Goal: Use online tool/utility: Utilize a website feature to perform a specific function

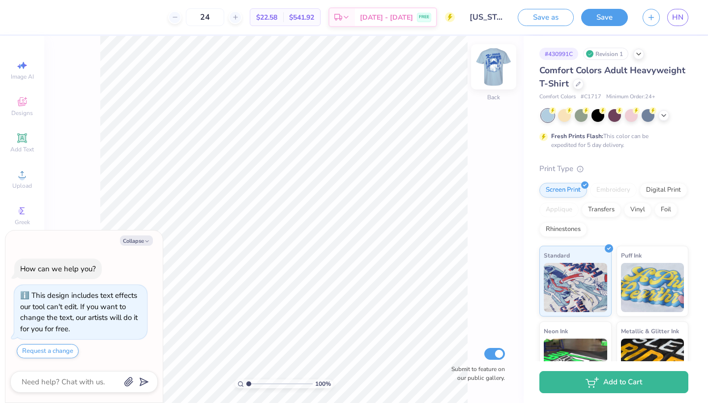
click at [500, 75] on img at bounding box center [493, 66] width 39 height 39
click at [71, 166] on div "100 % Front Submit to feature on our public gallery." at bounding box center [284, 219] width 480 height 367
click at [27, 101] on icon at bounding box center [22, 102] width 12 height 12
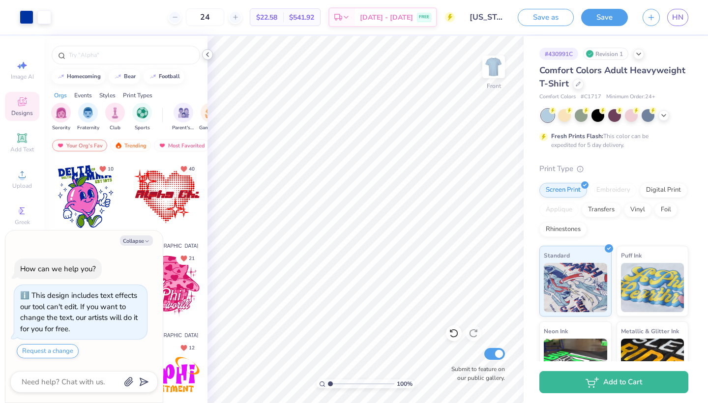
click at [210, 55] on icon at bounding box center [208, 55] width 8 height 8
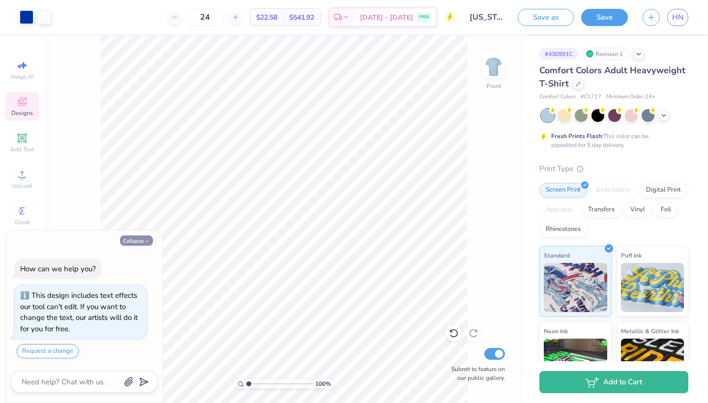
click at [147, 238] on button "Collapse" at bounding box center [136, 241] width 33 height 10
type textarea "x"
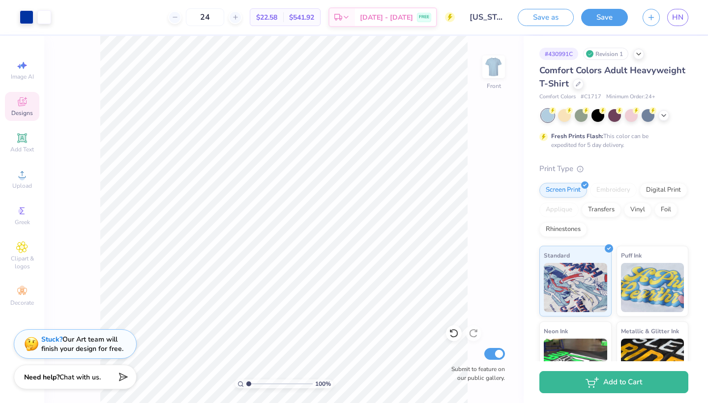
click at [21, 104] on icon at bounding box center [22, 101] width 9 height 9
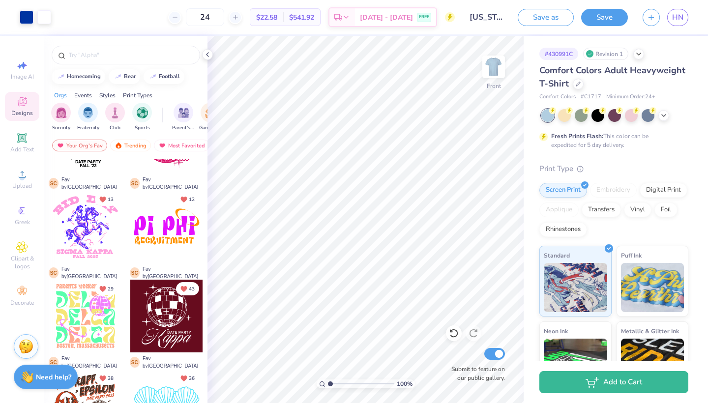
scroll to position [131, 0]
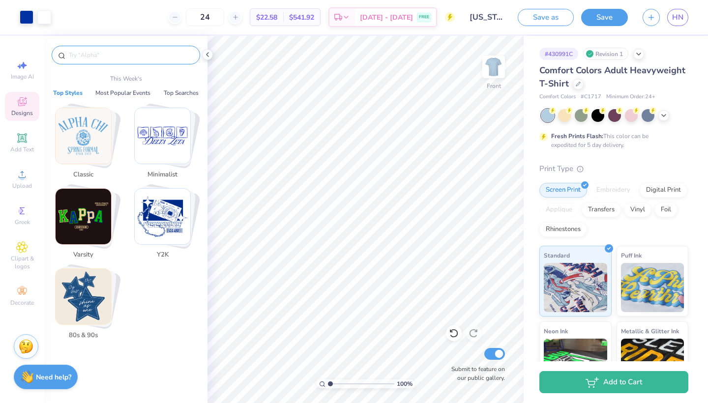
click at [111, 51] on input "text" at bounding box center [131, 55] width 126 height 10
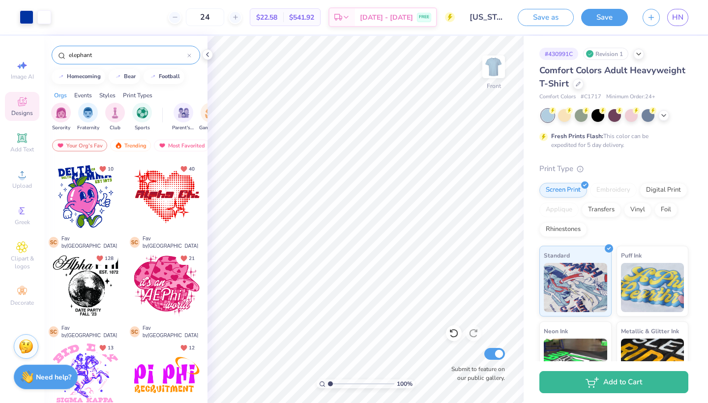
type input "elephant"
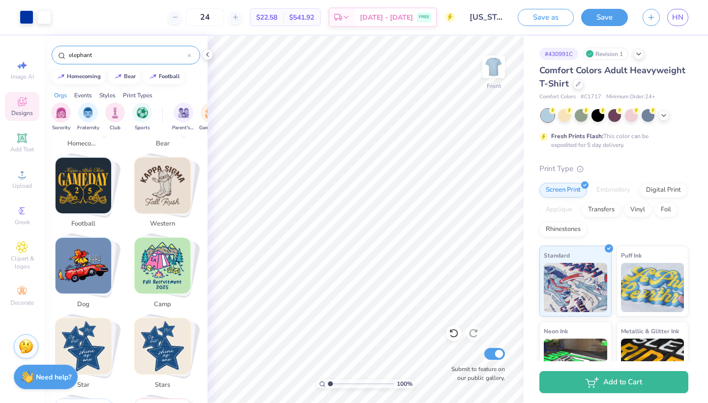
scroll to position [246, 0]
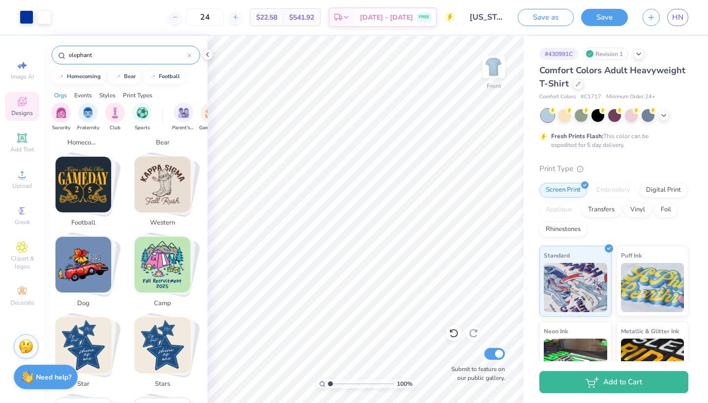
click at [119, 55] on input "elephant" at bounding box center [128, 55] width 120 height 10
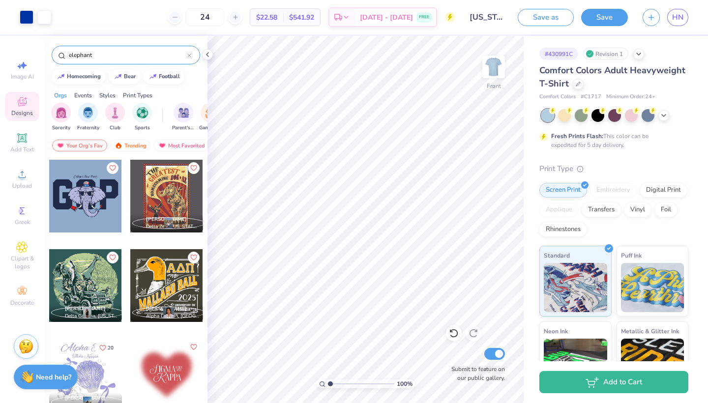
drag, startPoint x: 119, startPoint y: 55, endPoint x: 71, endPoint y: 54, distance: 47.2
click at [71, 54] on input "elephant" at bounding box center [128, 55] width 120 height 10
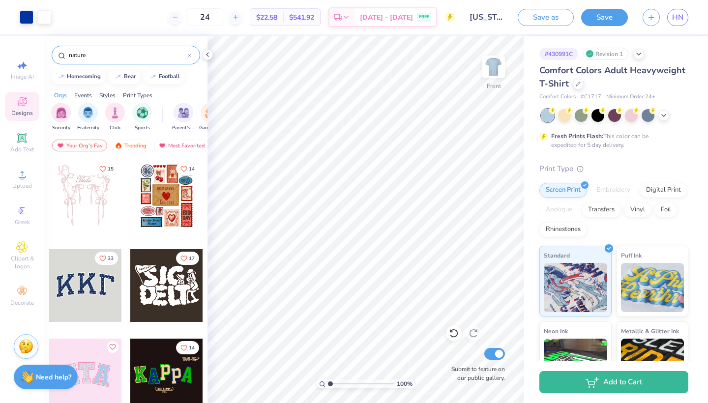
type input "nature"
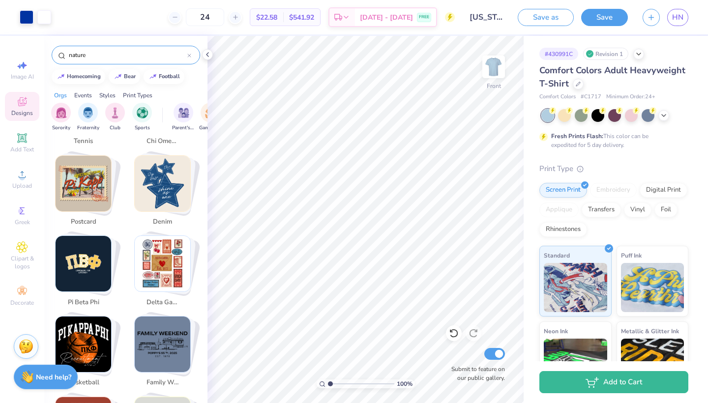
scroll to position [813, 0]
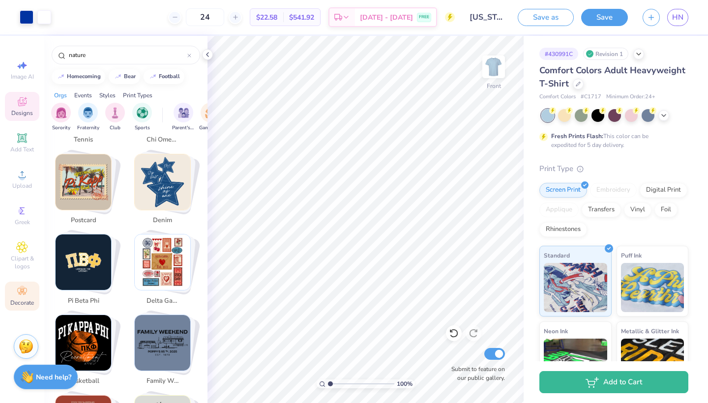
click at [21, 288] on circle at bounding box center [21, 288] width 5 height 5
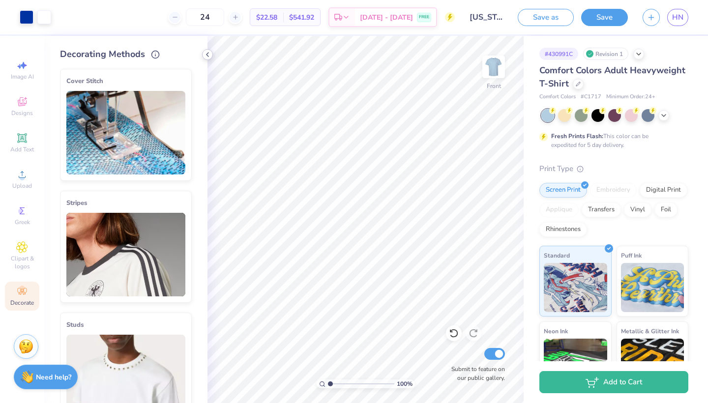
click at [203, 54] on div at bounding box center [207, 54] width 11 height 11
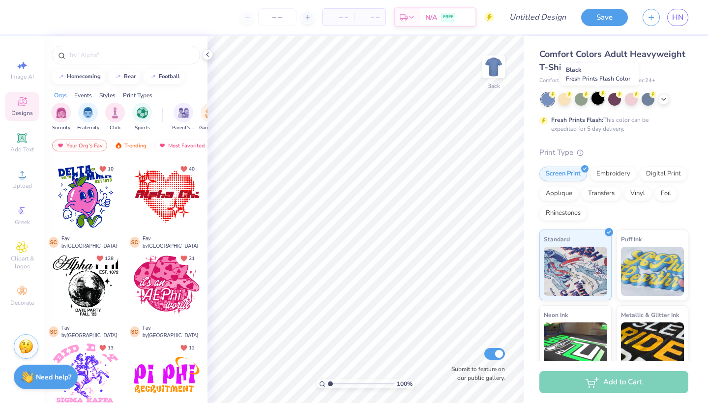
click at [600, 96] on div at bounding box center [598, 98] width 13 height 13
click at [502, 62] on img at bounding box center [493, 66] width 39 height 39
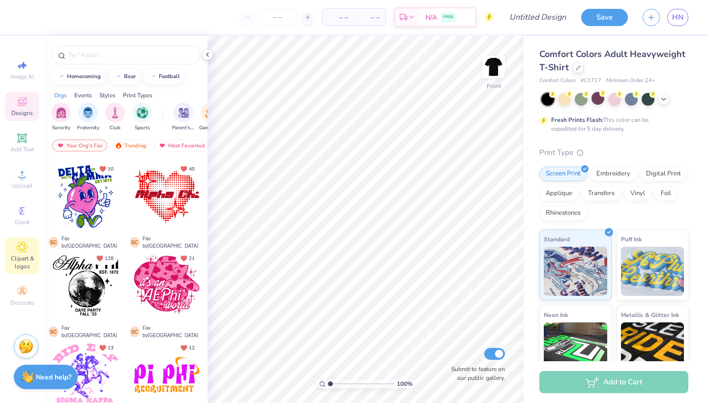
click at [12, 247] on div "Clipart & logos" at bounding box center [22, 256] width 34 height 37
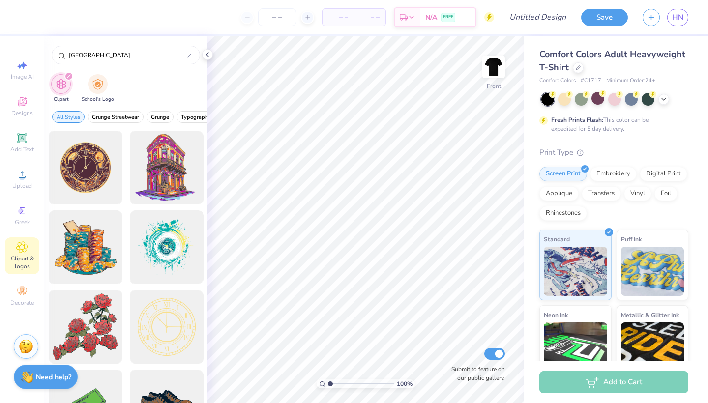
type input "[GEOGRAPHIC_DATA]"
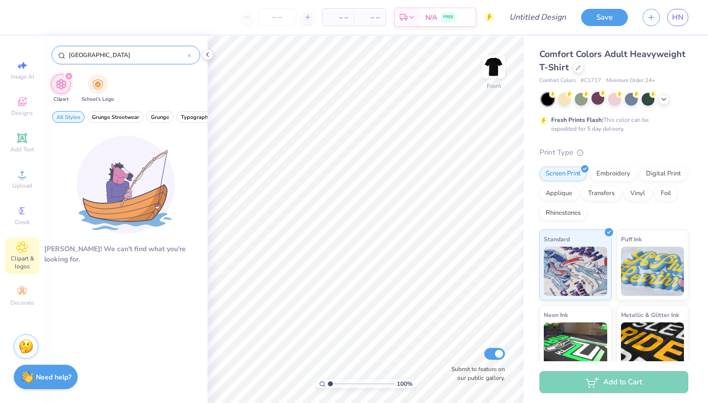
drag, startPoint x: 88, startPoint y: 56, endPoint x: 68, endPoint y: 56, distance: 19.2
click at [68, 56] on input "[GEOGRAPHIC_DATA]" at bounding box center [128, 55] width 120 height 10
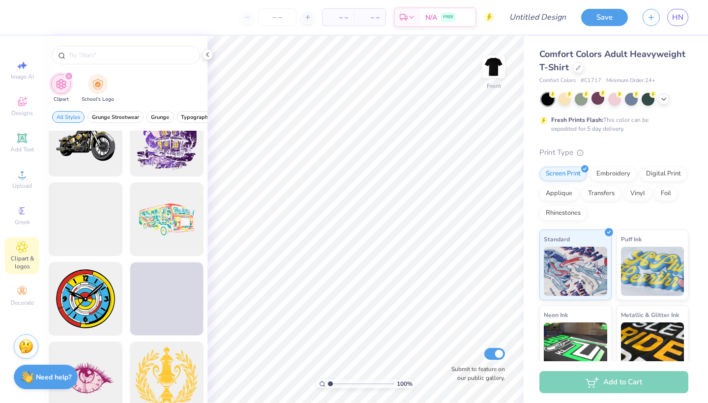
scroll to position [586, 0]
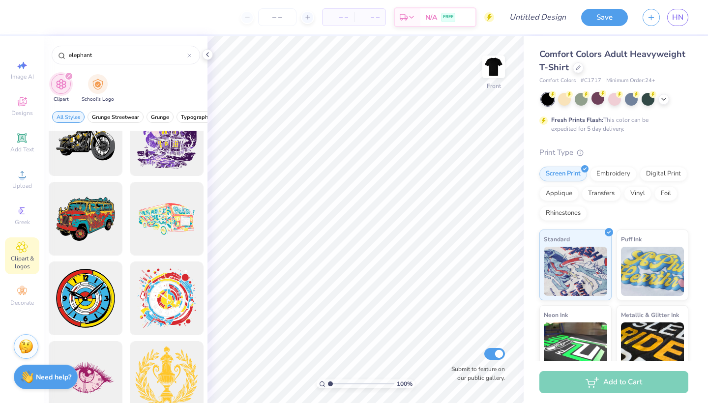
type input "elephant"
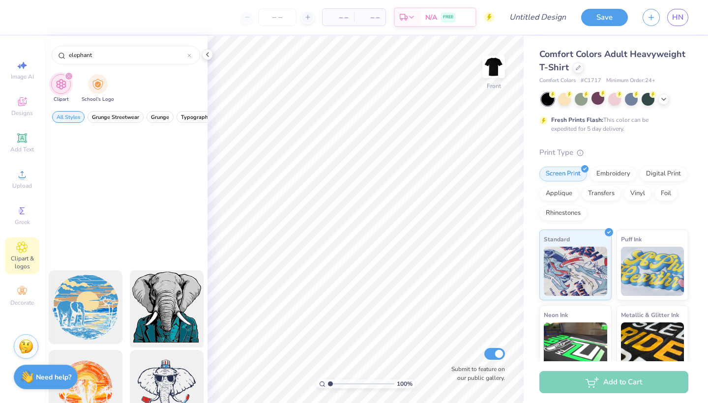
scroll to position [573, 0]
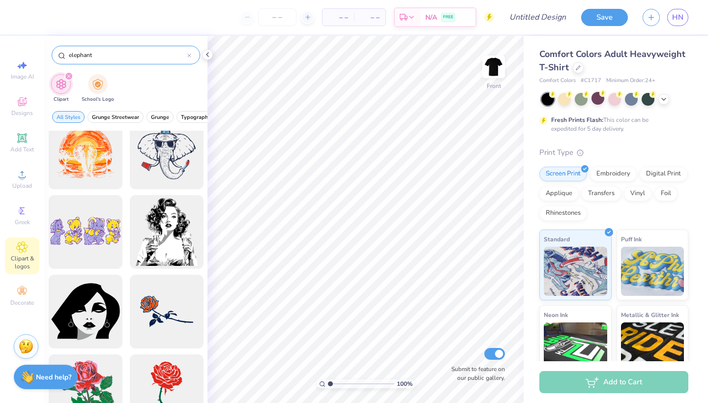
click at [186, 57] on input "elephant" at bounding box center [128, 55] width 120 height 10
click at [188, 56] on icon at bounding box center [189, 56] width 4 height 4
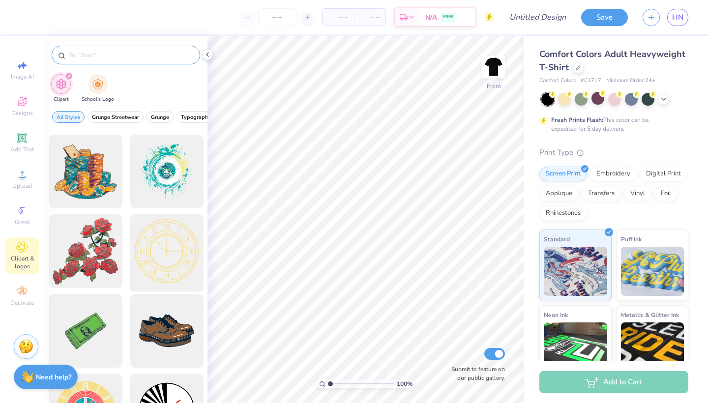
scroll to position [131, 0]
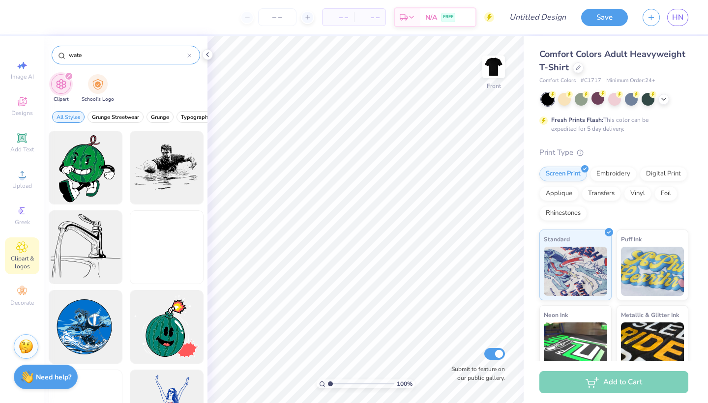
type input "water"
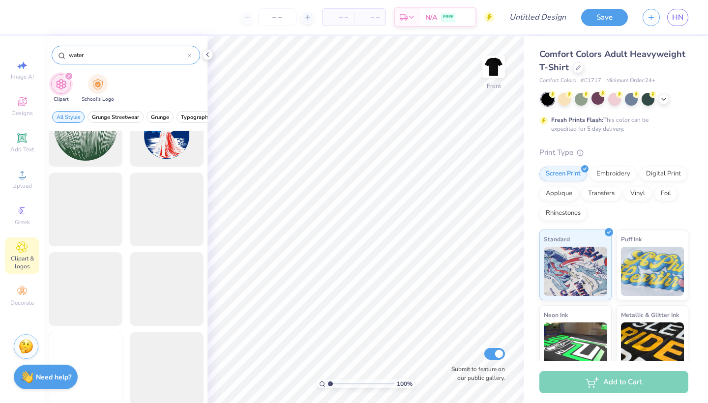
scroll to position [6404, 0]
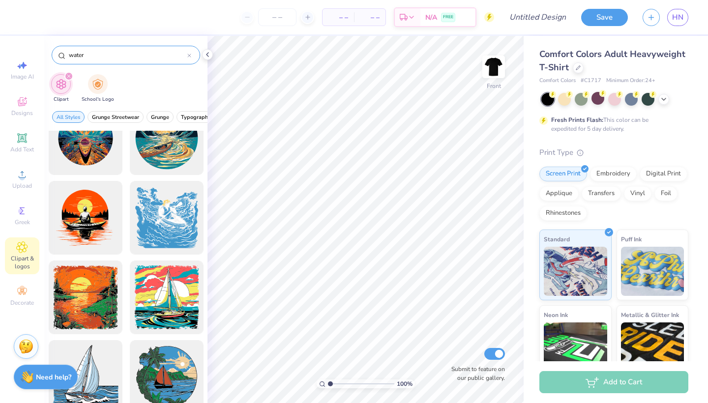
click at [188, 58] on div at bounding box center [189, 55] width 4 height 9
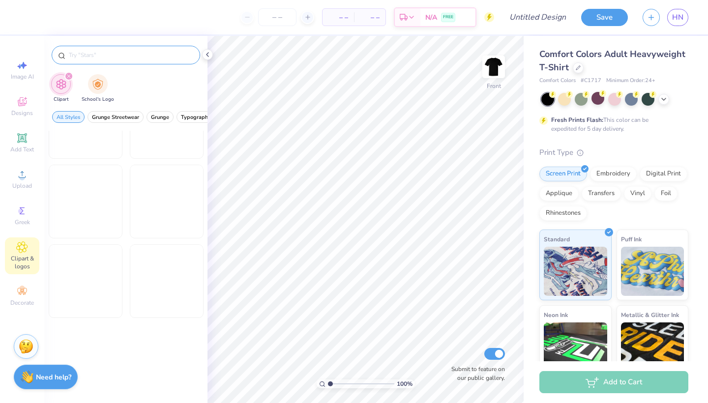
scroll to position [1002, 0]
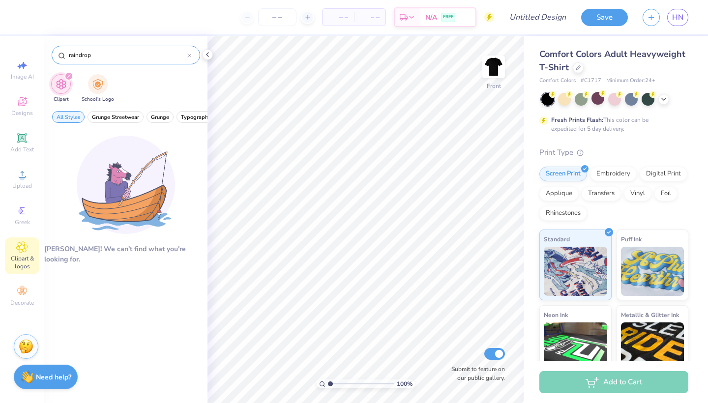
drag, startPoint x: 115, startPoint y: 57, endPoint x: 66, endPoint y: 55, distance: 48.2
click at [66, 55] on div "raindrop" at bounding box center [126, 55] width 149 height 19
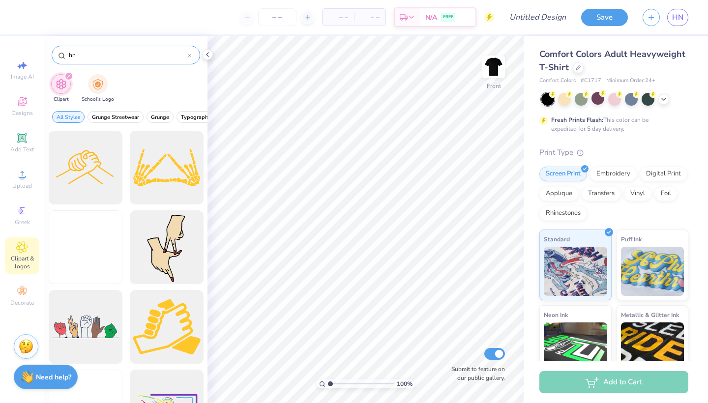
type input "h"
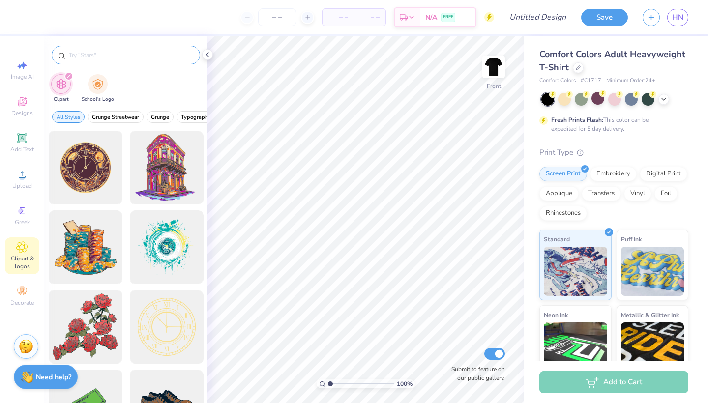
type input "g"
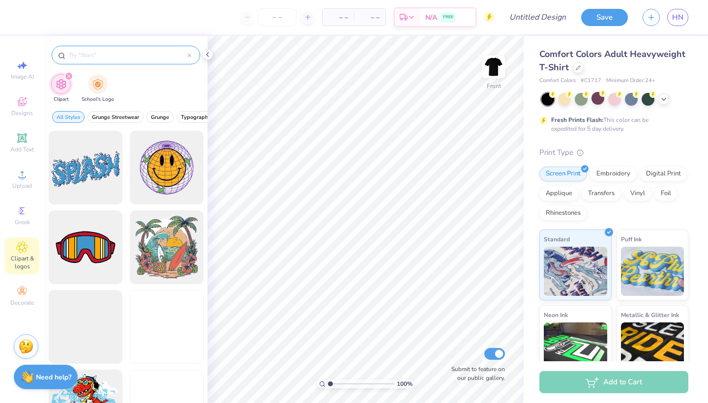
type input "a"
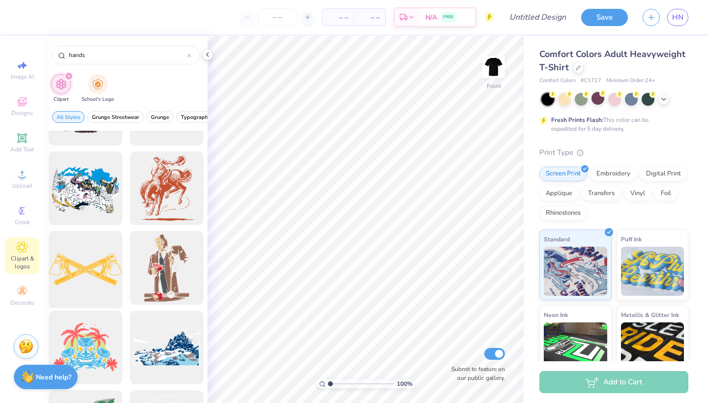
scroll to position [3612, 0]
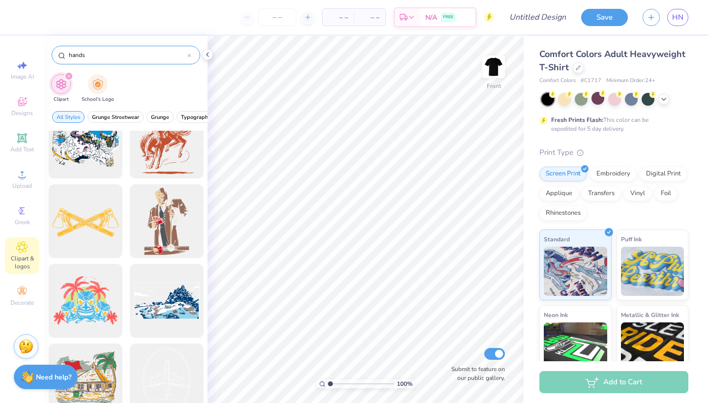
drag, startPoint x: 93, startPoint y: 57, endPoint x: 64, endPoint y: 58, distance: 28.5
click at [64, 58] on div "hands" at bounding box center [126, 55] width 149 height 19
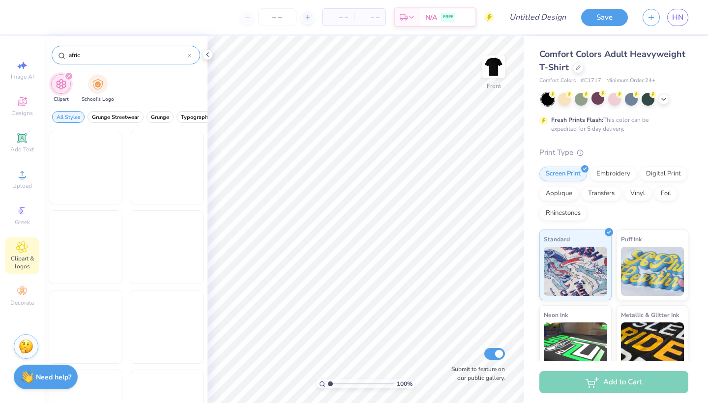
type input "africa"
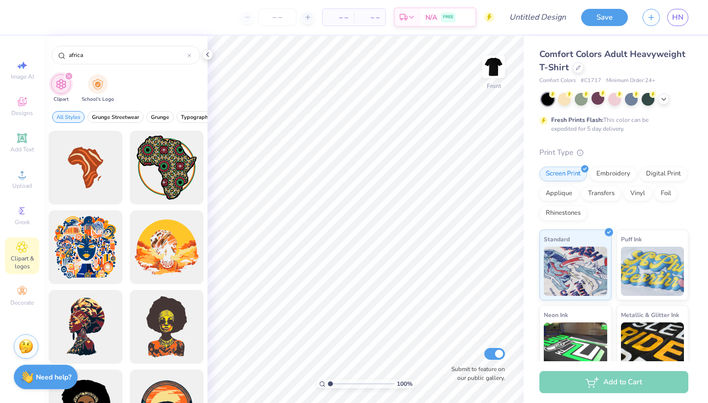
scroll to position [0, 0]
click at [188, 59] on div at bounding box center [189, 55] width 4 height 9
